Goal: Check status: Check status

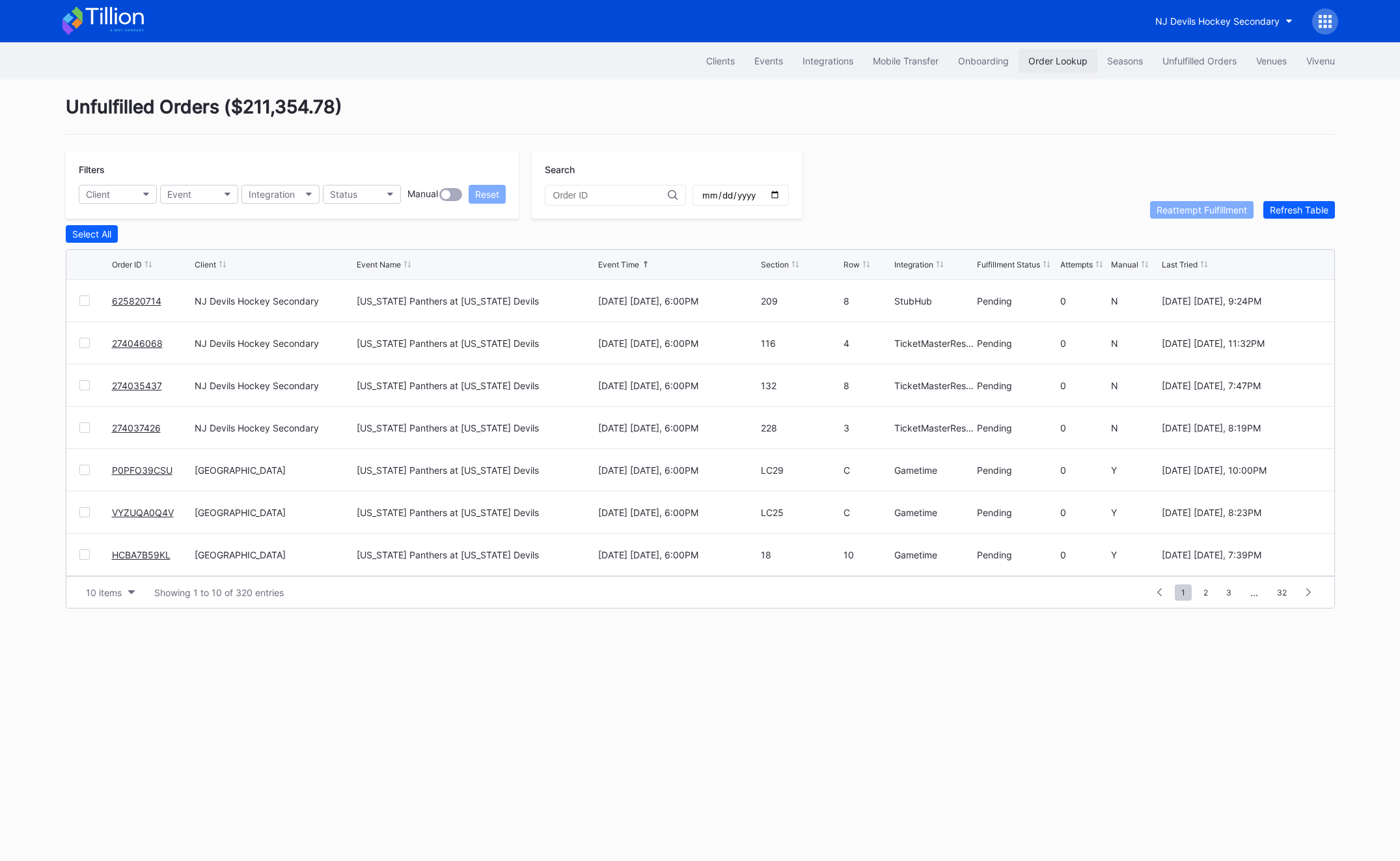
click at [1050, 68] on button "Order Lookup" at bounding box center [1057, 60] width 79 height 24
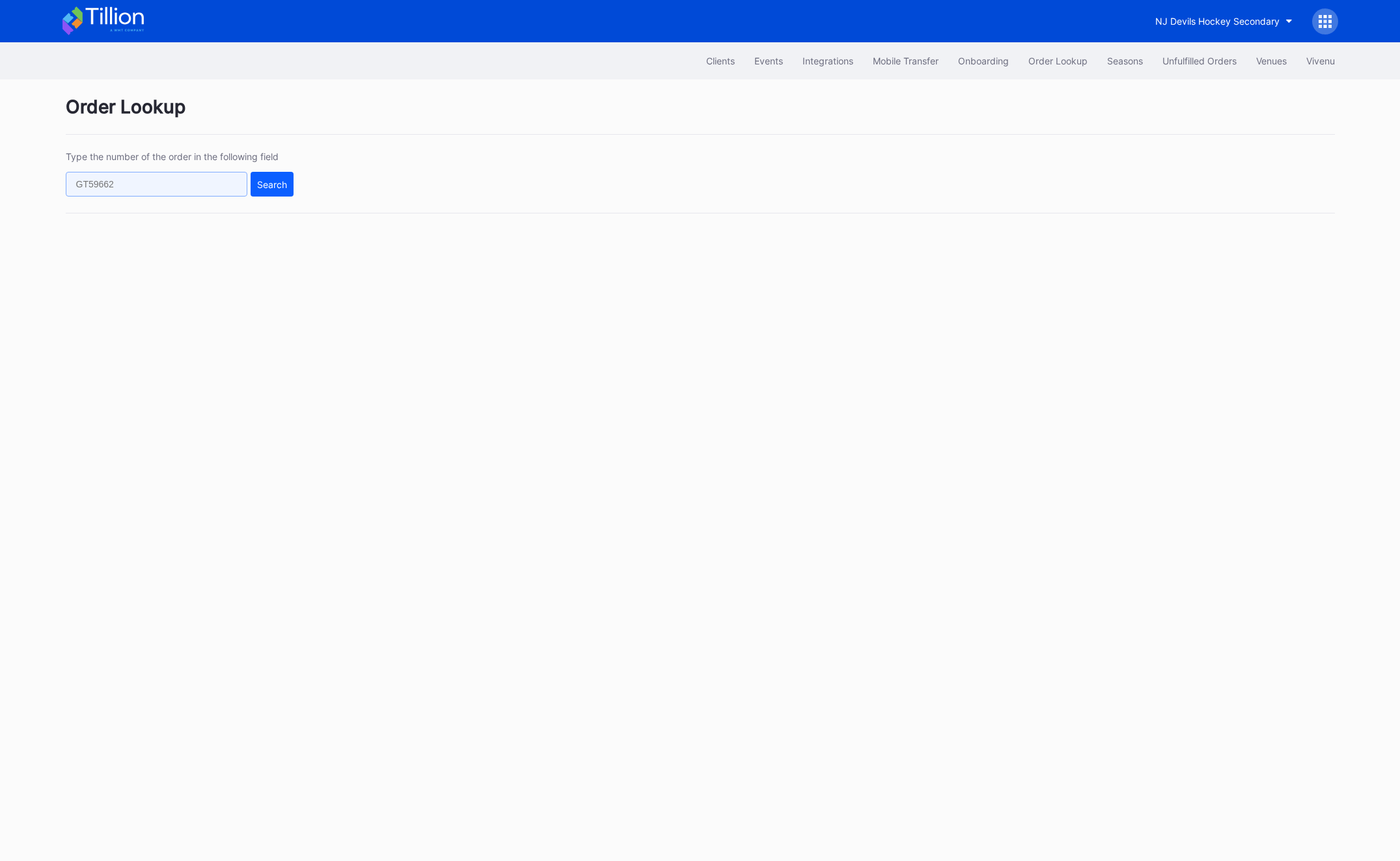
click at [135, 183] on input "text" at bounding box center [157, 183] width 181 height 24
paste input "625471702"
type input "625471702"
click at [277, 186] on div "Search" at bounding box center [272, 184] width 30 height 11
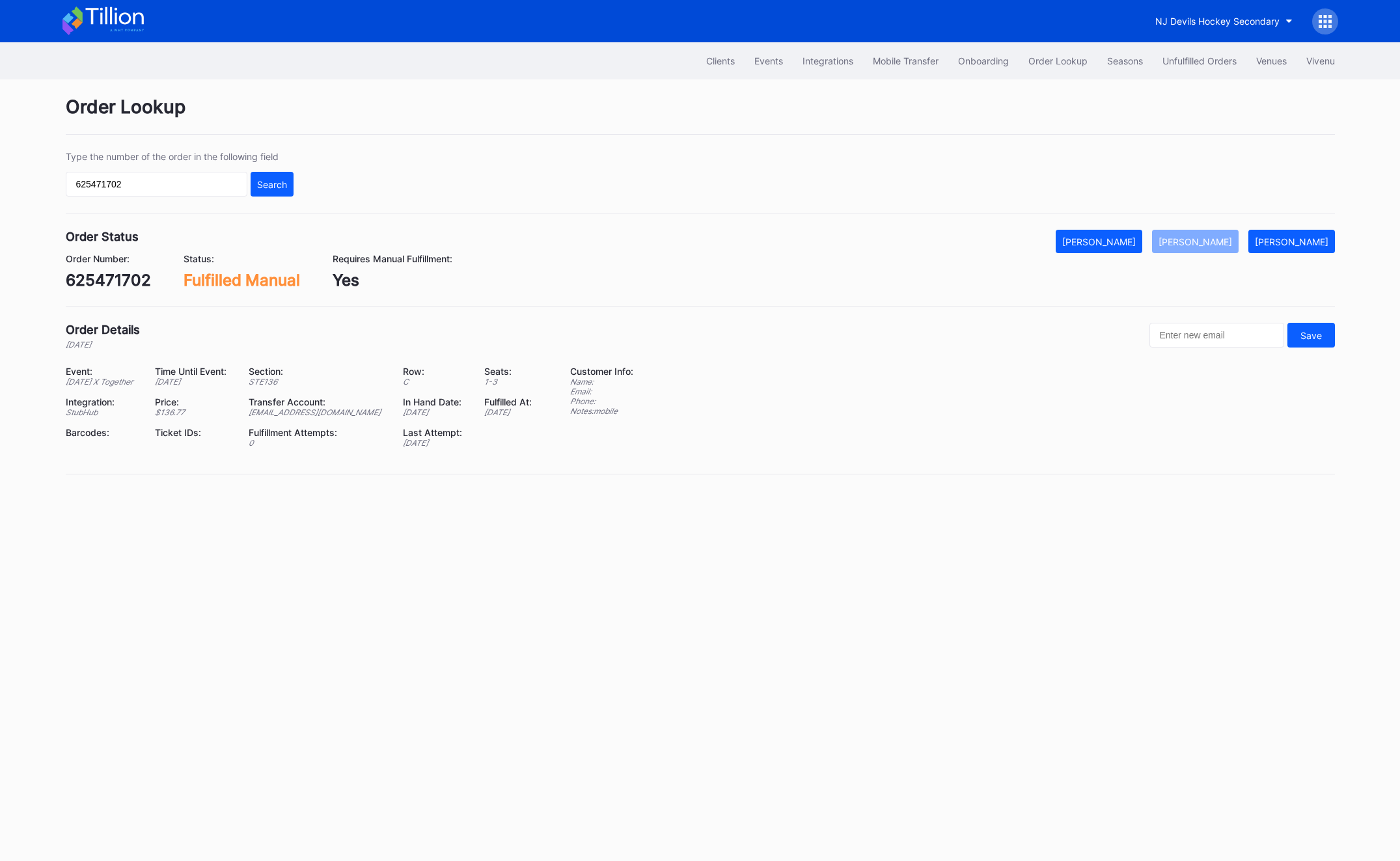
click at [291, 430] on div "Event: [DATE] X Together Time Until Event: [DATE] Section: STE136 Row: C Seats:…" at bounding box center [310, 412] width 488 height 92
click at [291, 417] on div "[EMAIL_ADDRESS][DOMAIN_NAME]" at bounding box center [317, 412] width 138 height 10
copy div "[EMAIL_ADDRESS][DOMAIN_NAME]"
